Goal: Information Seeking & Learning: Compare options

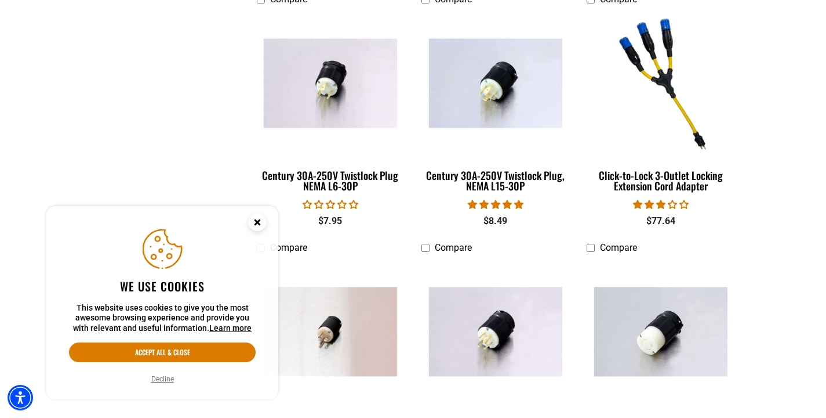
scroll to position [592, 0]
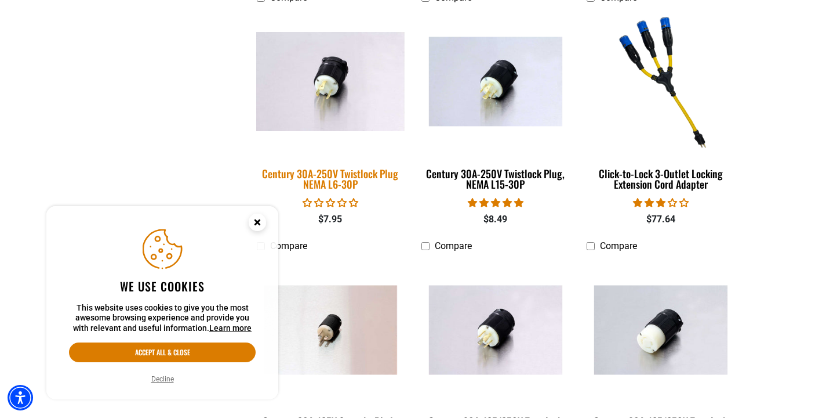
click at [327, 89] on img at bounding box center [330, 81] width 162 height 99
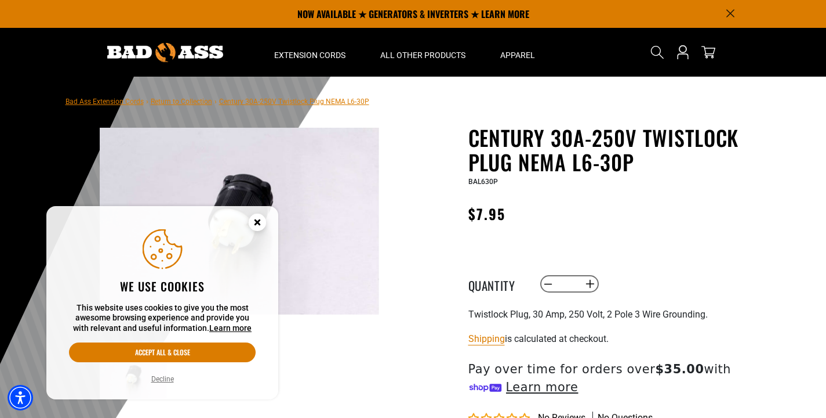
click at [262, 220] on circle "Cookie Consent" at bounding box center [257, 221] width 17 height 17
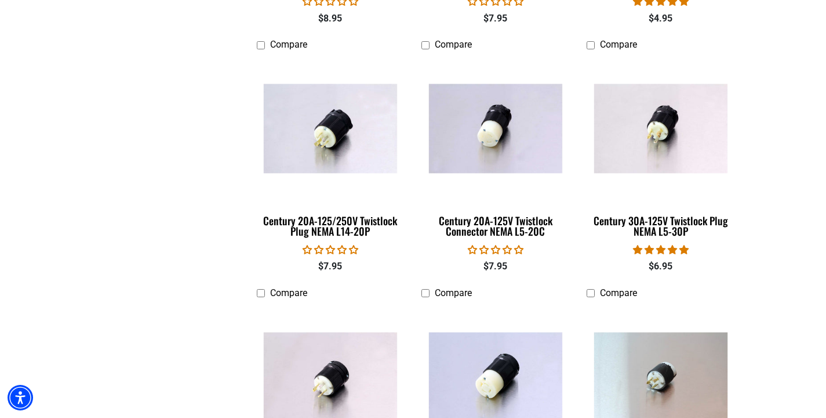
scroll to position [1291, 0]
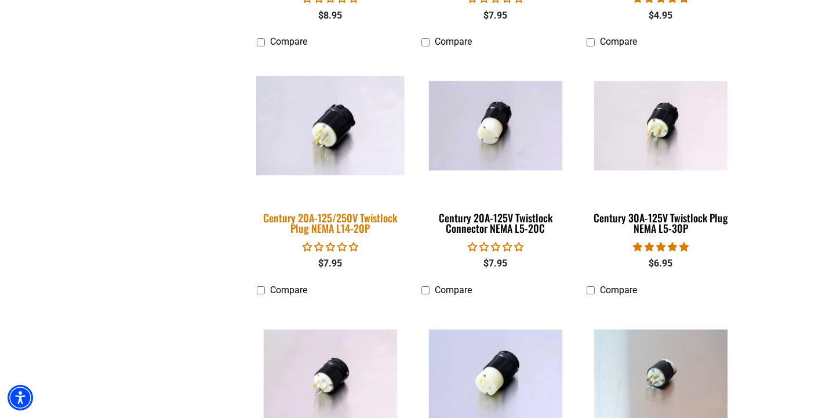
click at [344, 154] on img at bounding box center [330, 125] width 162 height 99
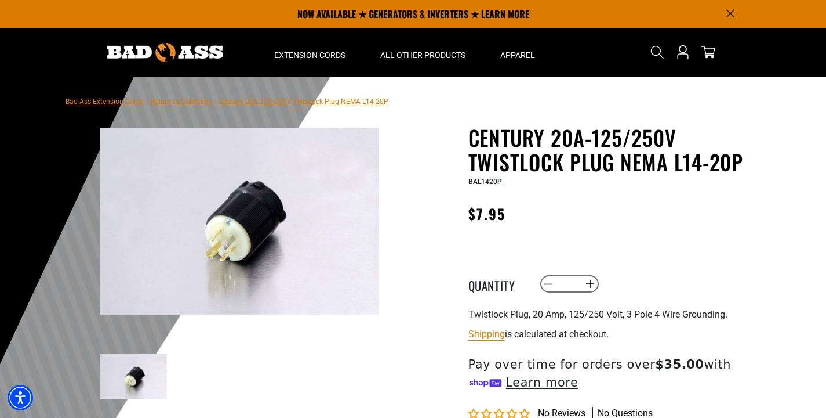
click at [226, 240] on img at bounding box center [240, 221] width 280 height 186
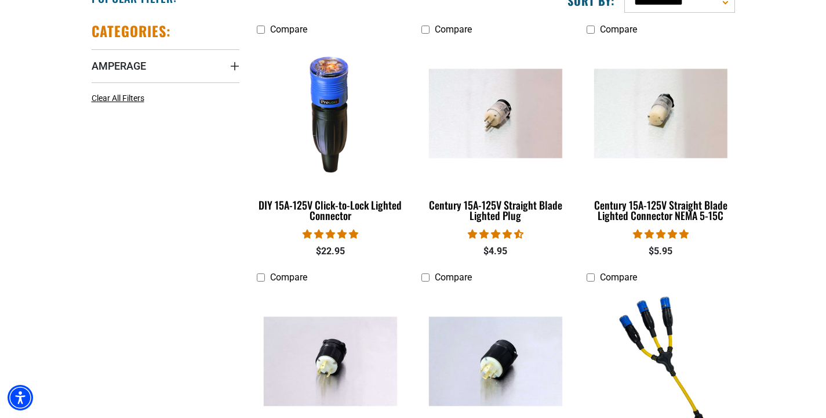
scroll to position [318, 0]
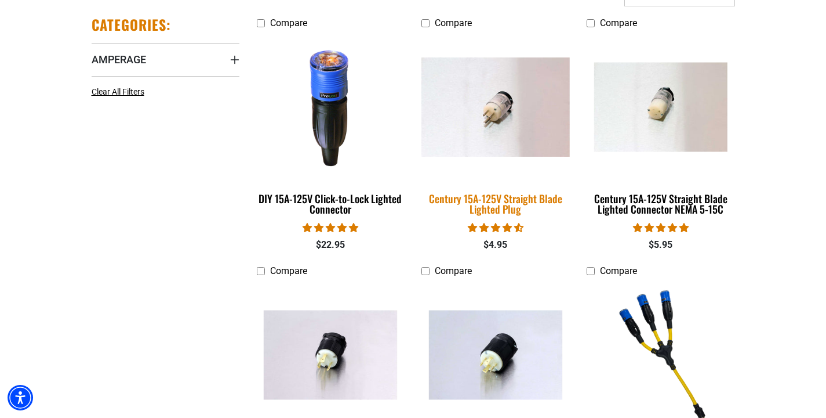
click at [521, 199] on div "Century 15A-125V Straight Blade Lighted Plug" at bounding box center [496, 203] width 148 height 21
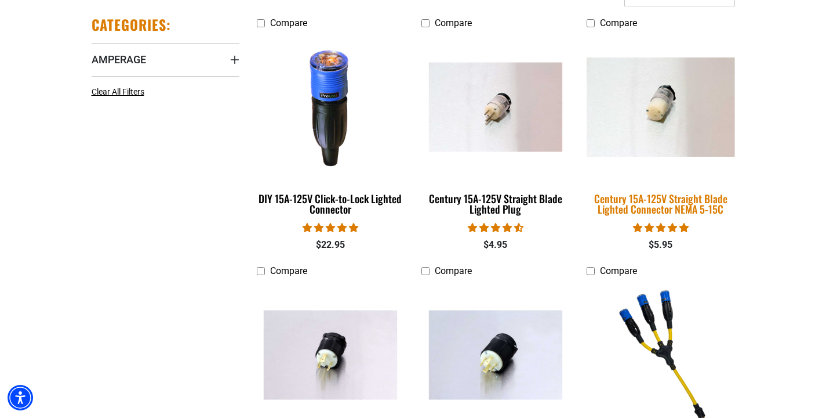
click at [675, 147] on img at bounding box center [661, 106] width 162 height 99
